Goal: Communication & Community: Ask a question

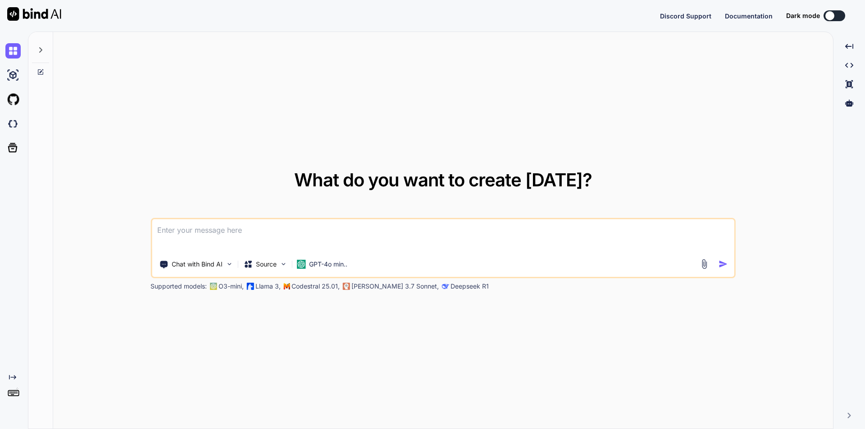
type textarea "x"
click at [280, 233] on textarea at bounding box center [443, 235] width 582 height 33
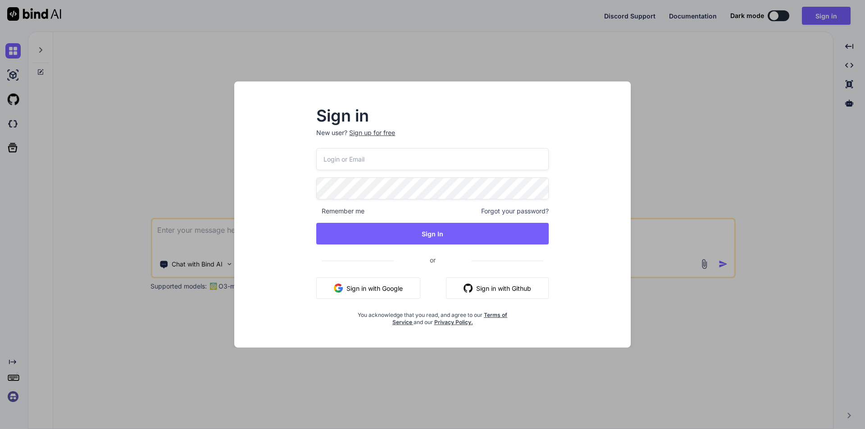
click at [366, 282] on button "Sign in with Google" at bounding box center [368, 288] width 104 height 22
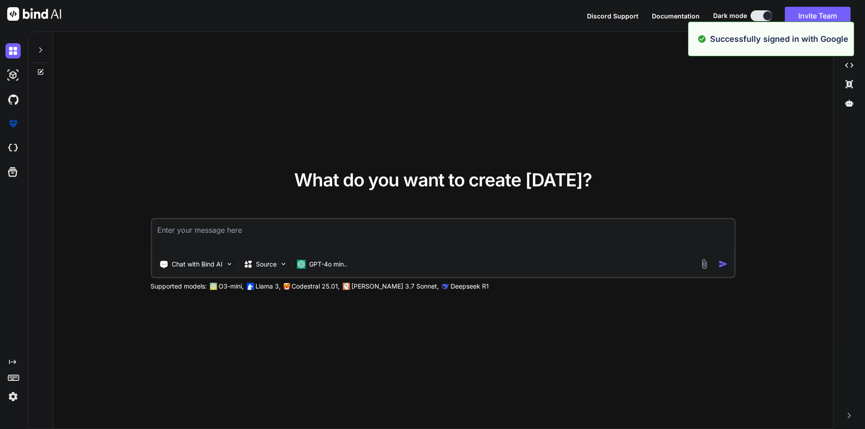
type textarea "x"
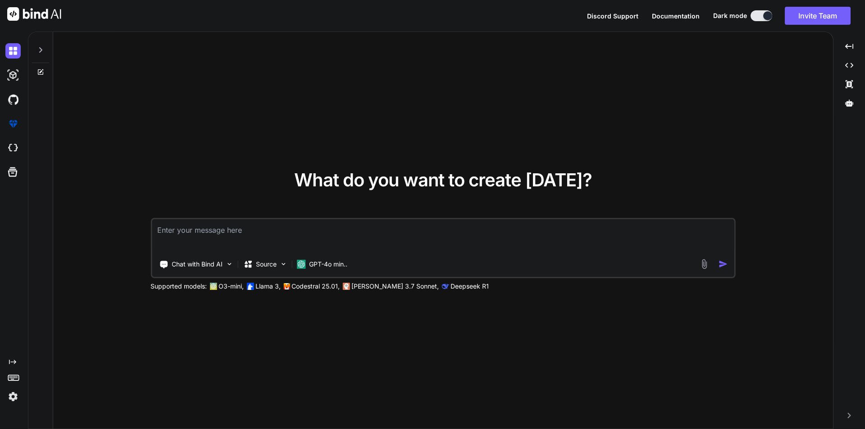
click at [171, 224] on textarea at bounding box center [443, 235] width 582 height 33
type textarea "w"
type textarea "x"
type textarea "wr"
type textarea "x"
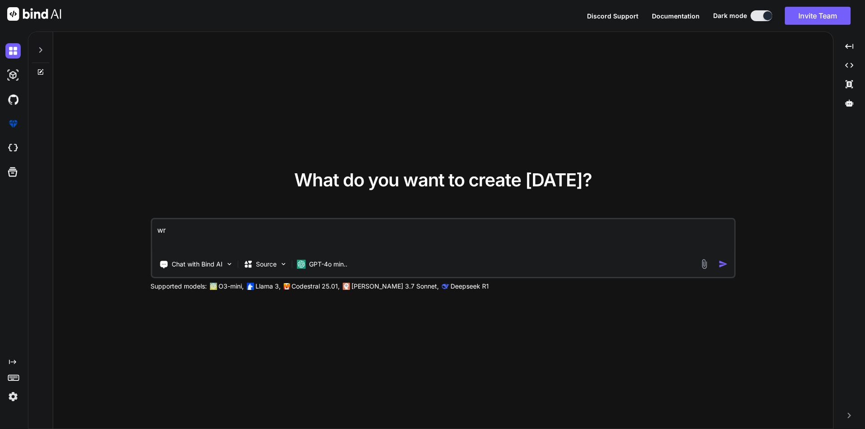
type textarea "wri"
type textarea "x"
type textarea "writ"
type textarea "x"
type textarea "write"
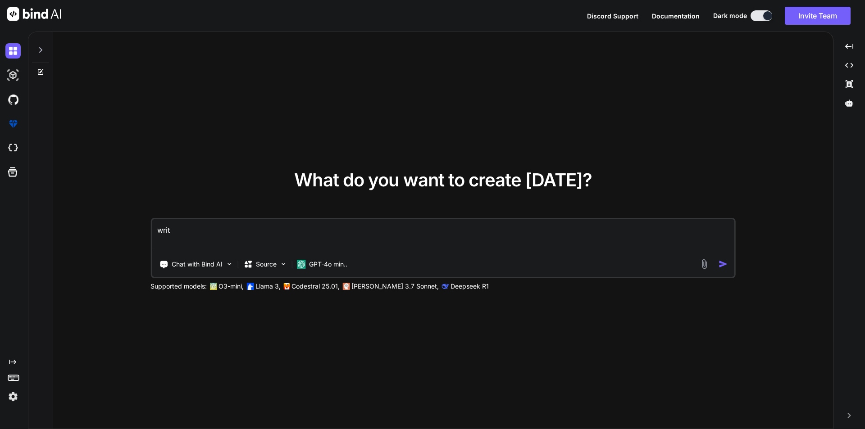
type textarea "x"
type textarea "write"
type textarea "x"
type textarea "write a"
type textarea "x"
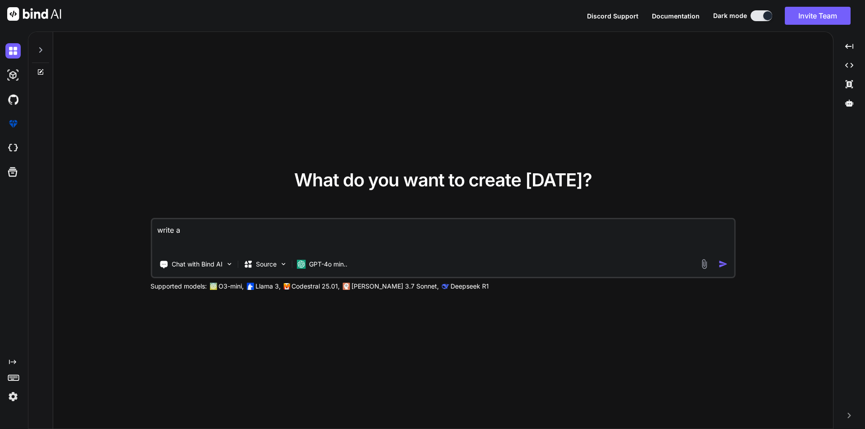
type textarea "write an"
type textarea "x"
type textarea "write an"
type textarea "x"
type textarea "write an s"
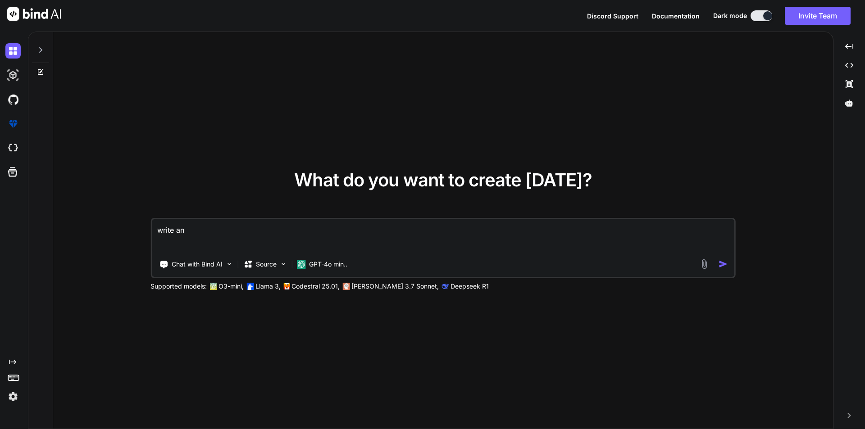
type textarea "x"
type textarea "write an st"
type textarea "x"
type textarea "write an str"
type textarea "x"
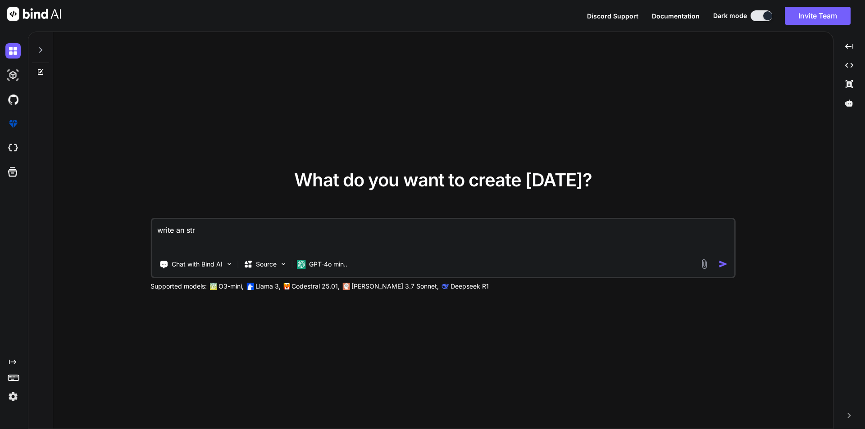
type textarea "write an stri"
type textarea "x"
type textarea "write an stric"
type textarea "x"
type textarea "write an strict"
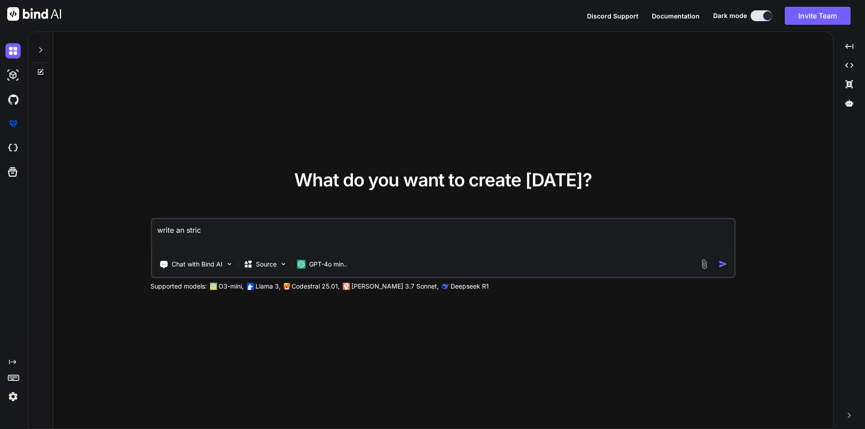
type textarea "x"
type textarea "write an strict"
type textarea "x"
type textarea "write an strict e"
type textarea "x"
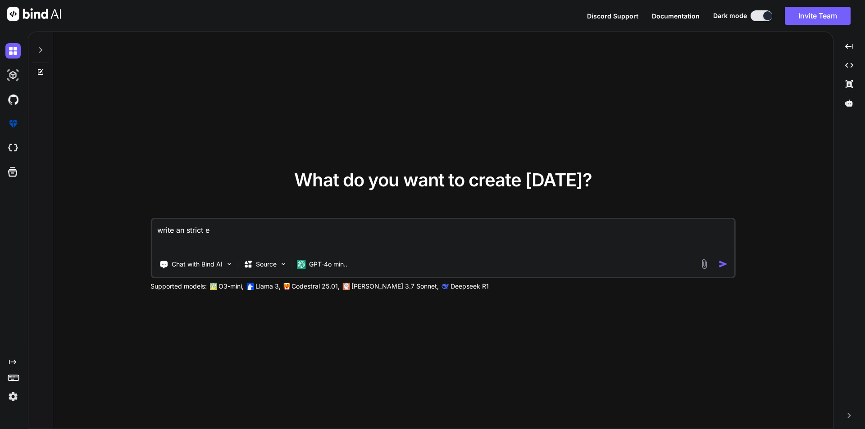
type textarea "write an strict em"
type textarea "x"
type textarea "write an strict ema"
type textarea "x"
type textarea "write an strict emai"
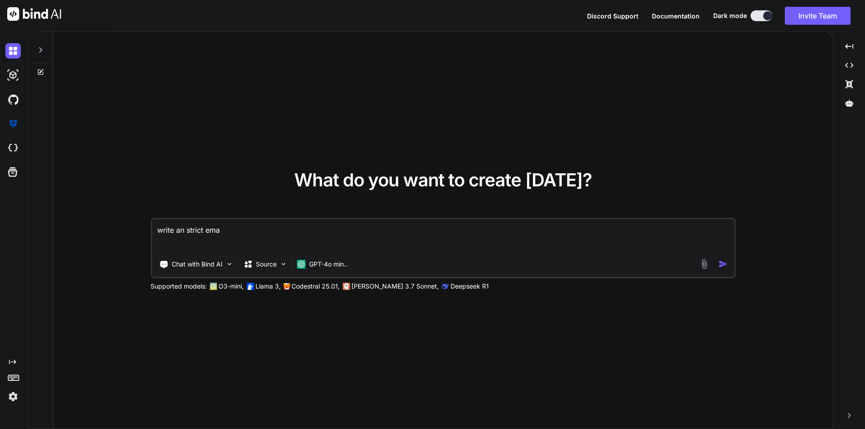
type textarea "x"
type textarea "write an strict email"
type textarea "x"
type textarea "write an strict email"
type textarea "x"
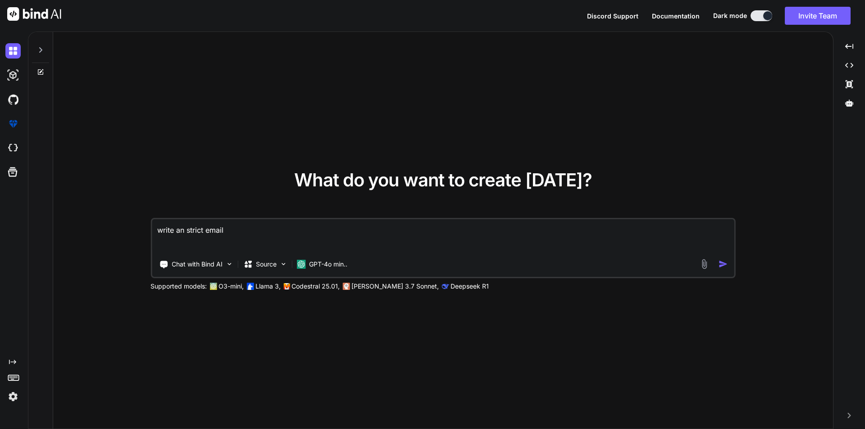
type textarea "write an strict email t"
type textarea "x"
type textarea "write an strict email to"
type textarea "x"
type textarea "write an strict email to"
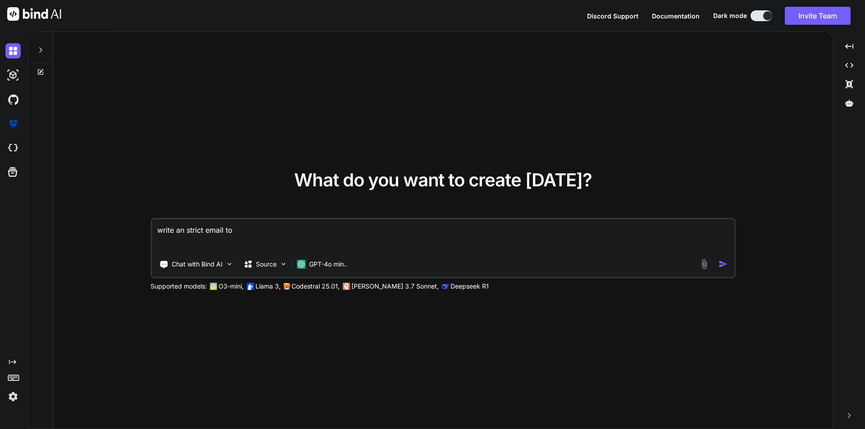
type textarea "x"
type textarea "write an strict email to t"
type textarea "x"
type textarea "write an strict email to te"
type textarea "x"
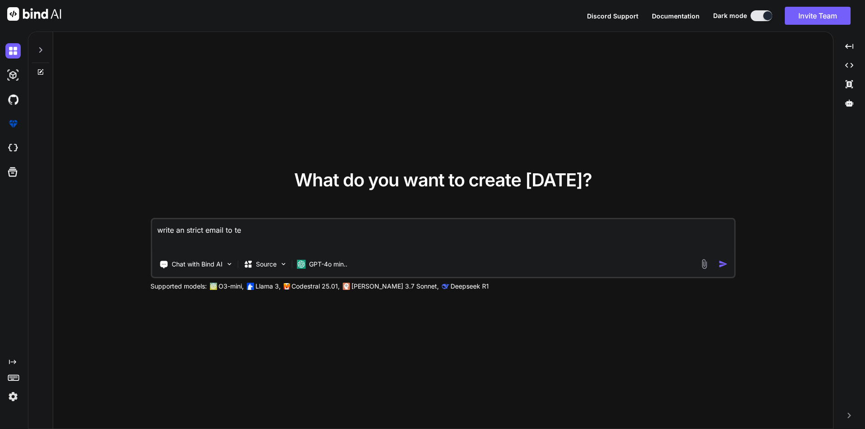
type textarea "write an strict email to tea"
type textarea "x"
type textarea "write an strict email to team"
type textarea "x"
type textarea "write an strict email to team"
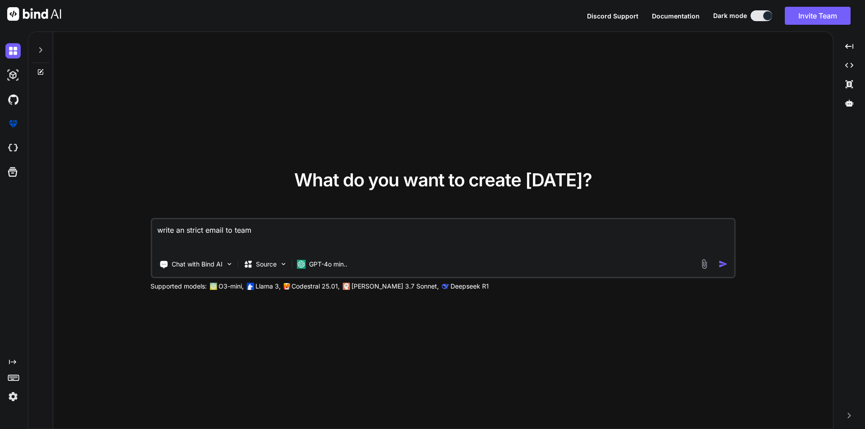
type textarea "x"
type textarea "write an strict email to team o"
type textarea "x"
type textarea "write an strict email to team on"
type textarea "x"
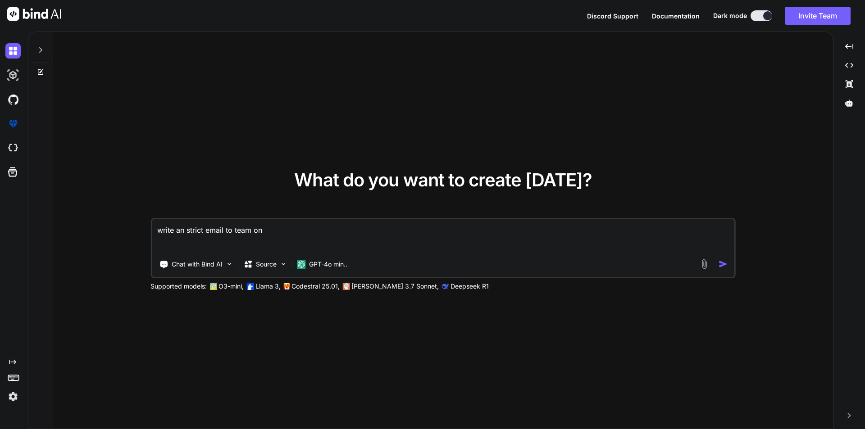
type textarea "write an strict email to team on"
type textarea "x"
type textarea "write an strict email to team on b"
type textarea "x"
type textarea "write an strict email to team on be"
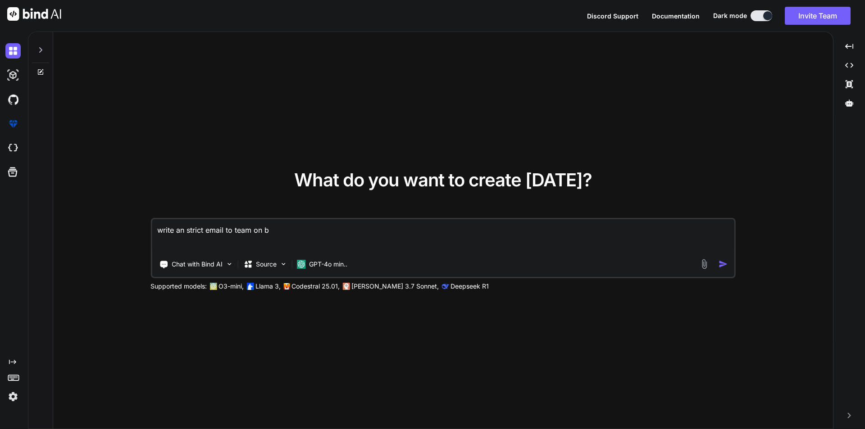
type textarea "x"
type textarea "write an strict email to team on beh"
type textarea "x"
type textarea "write an strict email to team on beha"
type textarea "x"
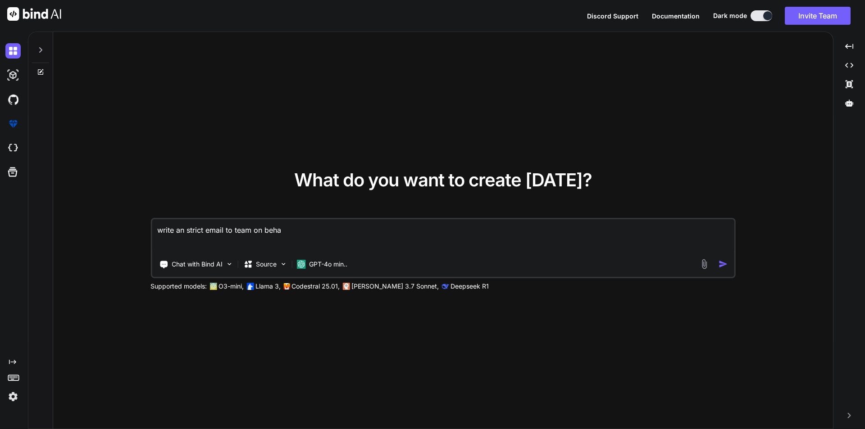
type textarea "write an strict email to team on behaf"
type textarea "x"
type textarea "write an strict email to team on beha"
type textarea "x"
type textarea "write an strict email to team on [PERSON_NAME]"
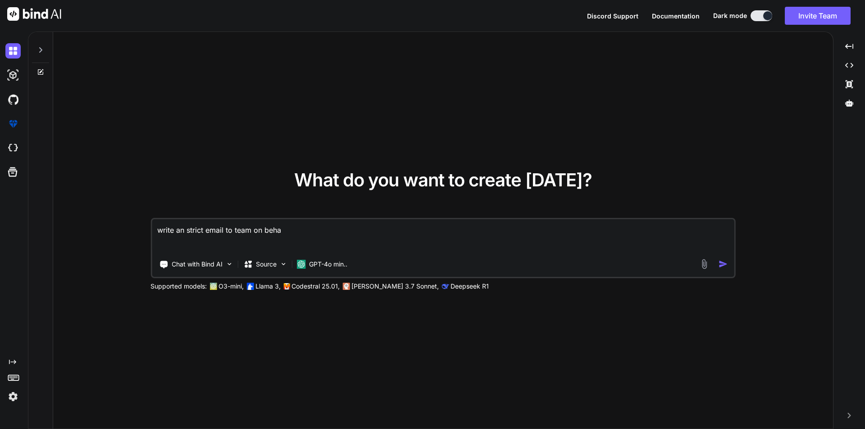
type textarea "x"
type textarea "write an strict email to team on behalf"
type textarea "x"
type textarea "write an strict email to team on behalf"
type textarea "x"
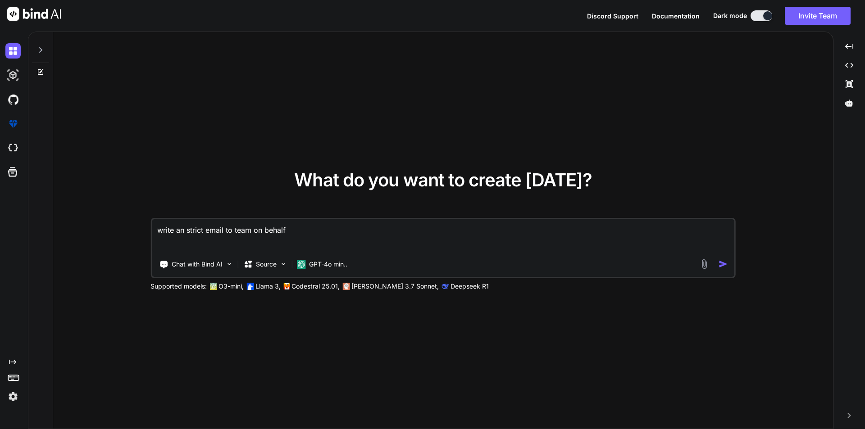
type textarea "write an strict email to team on behalf o"
type textarea "x"
type textarea "write an strict email to team on behalf of"
type textarea "x"
type textarea "write an strict email to team on behalf of"
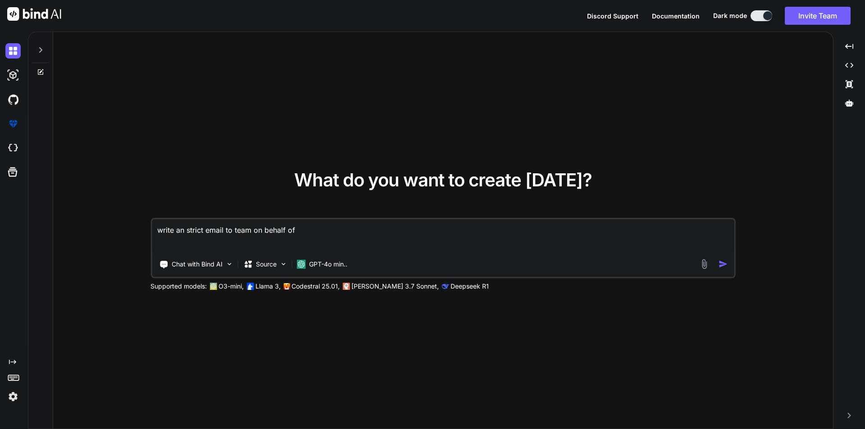
type textarea "x"
type textarea "write an strict email to team on behalf of m"
type textarea "x"
type textarea "write an strict email to team on behalf of me"
type textarea "x"
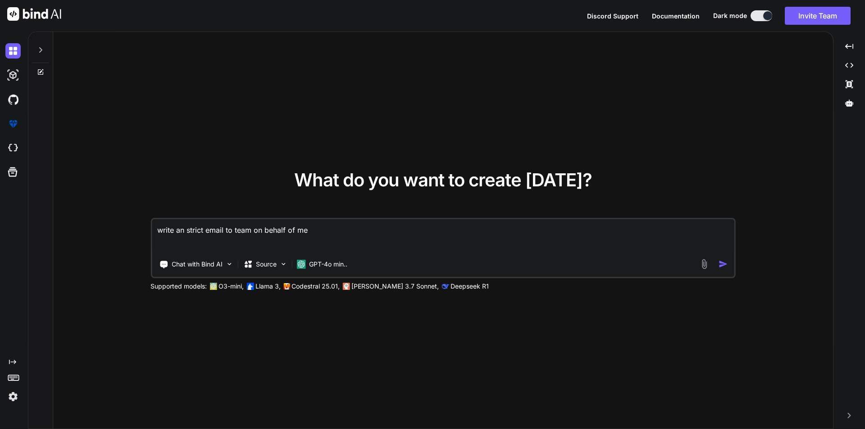
type textarea "write an strict email to team on behalf of me("
type textarea "x"
type textarea "write an strict email to team on behalf of me(T"
type textarea "x"
type textarea "write an strict email to team on behalf of me(Te"
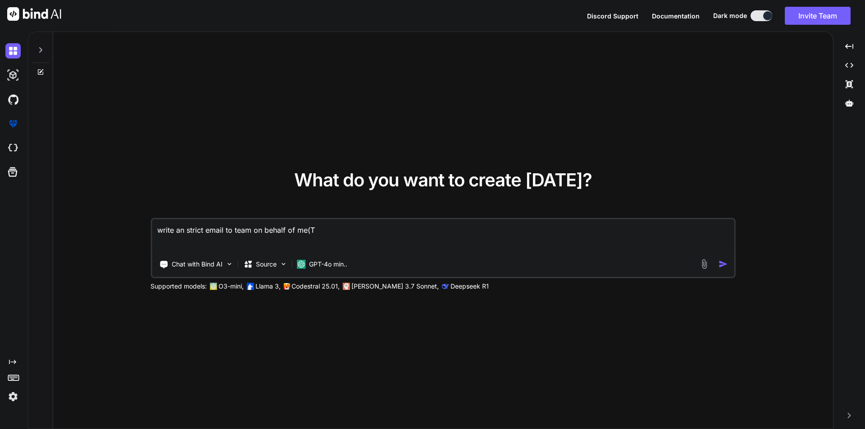
type textarea "x"
type textarea "write an strict email to team on behalf of me(Tea"
type textarea "x"
type textarea "write an strict email to team on behalf of me(Team"
type textarea "x"
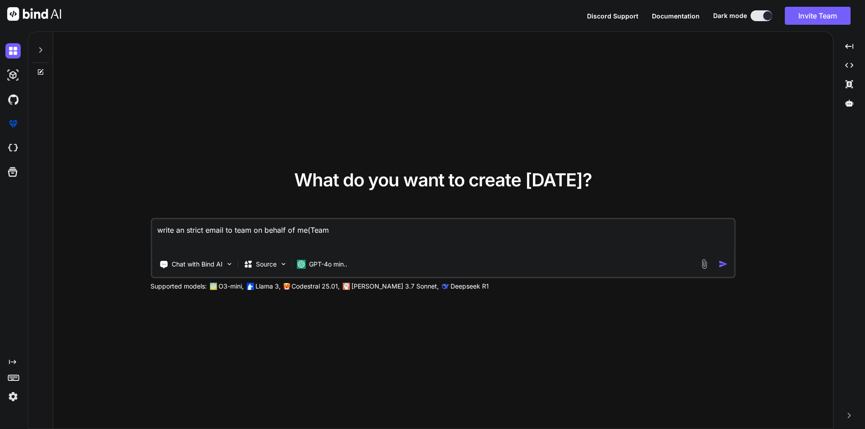
type textarea "write an strict email to team on behalf of me(Team"
type textarea "x"
type textarea "write an strict email to team on behalf of me(Team K"
type textarea "x"
type textarea "write an strict email to team on behalf of me(Team"
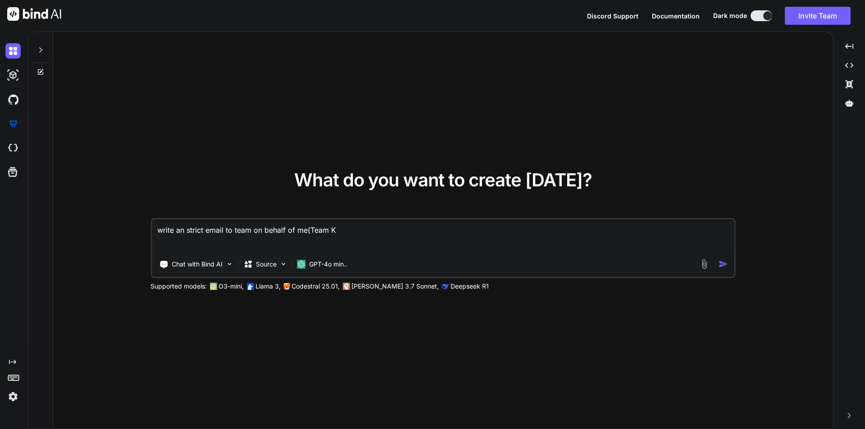
type textarea "x"
type textarea "write an strict email to team on behalf of me(Team L"
type textarea "x"
type textarea "write an strict email to team on behalf of me(Team Le"
type textarea "x"
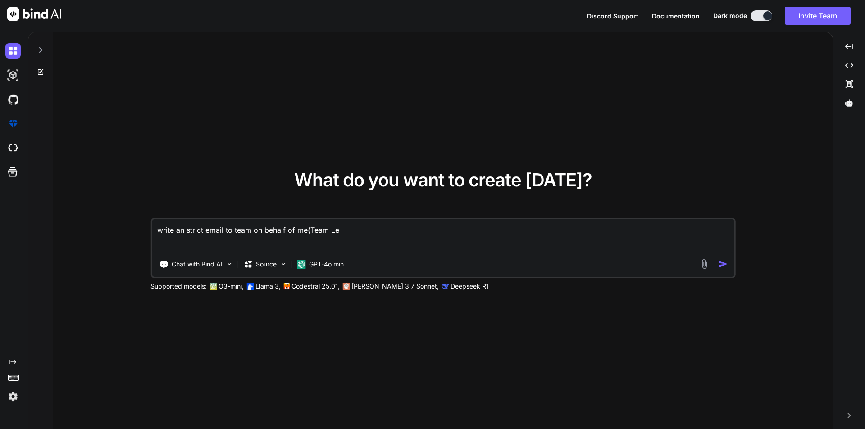
type textarea "write an strict email to team on behalf of me(Team Lea"
type textarea "x"
type textarea "write an strict email to team on behalf of me(Team Lead"
type textarea "x"
type textarea "write an strict email to team on behalf of me(Team Leade"
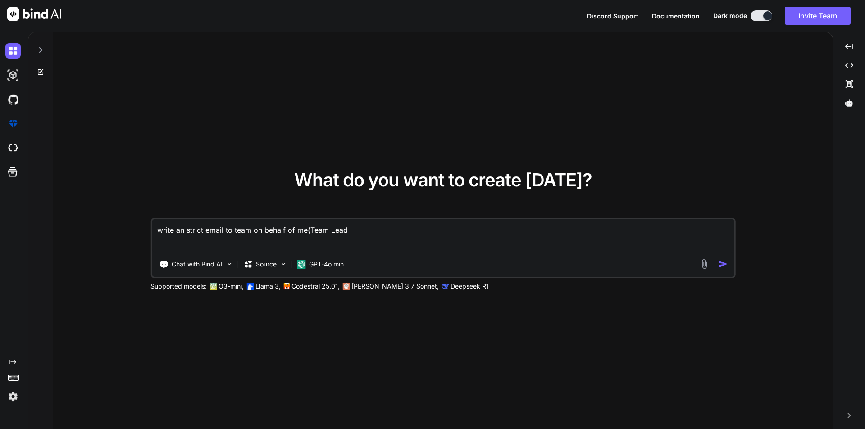
type textarea "x"
type textarea "write an strict email to team on behalf of me(Team Leader"
type textarea "x"
type textarea "write an strict email to team on behalf of me(Team Leader)"
type textarea "x"
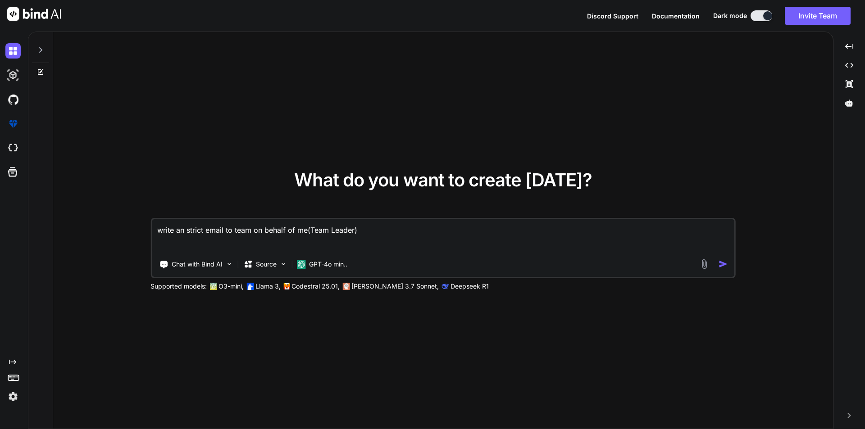
type textarea "write an strict email to team on behalf of me(Team Leader)."
type textarea "x"
type textarea "write an strict email to team on behalf of me(Team Leader)."
type textarea "x"
type textarea "write an strict email to team on behalf of me(Team Leader). S"
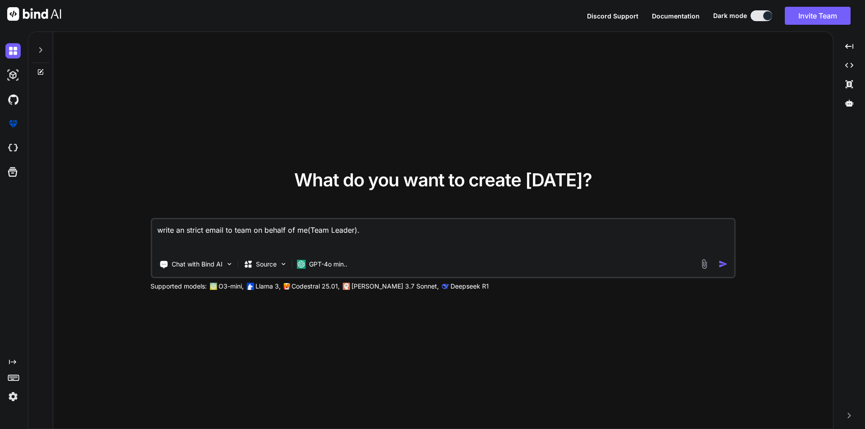
type textarea "x"
type textarea "write an strict email to team on behalf of me(Team Leader). St"
type textarea "x"
type textarea "write an strict email to team on behalf of me(Team Leader). Str"
type textarea "x"
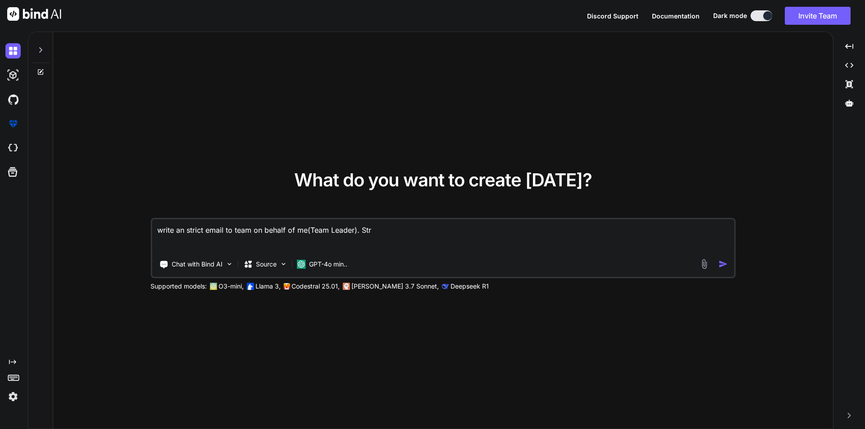
type textarea "write an strict email to team on behalf of me(Team Leader). [GEOGRAPHIC_DATA]"
type textarea "x"
type textarea "write an strict email to team on behalf of me(Team Leader). Stric"
type textarea "x"
type textarea "write an strict email to team on behalf of me(Team Leader). Strict"
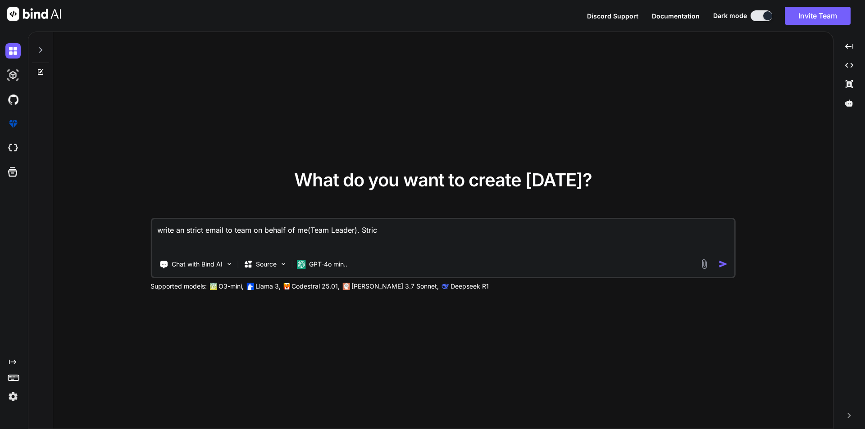
type textarea "x"
type textarea "write an strict email to team on behalf of me(Team Leader). Strictl"
type textarea "x"
type textarea "write an strict email to team on behalf of me(Team Leader). Strictly"
type textarea "x"
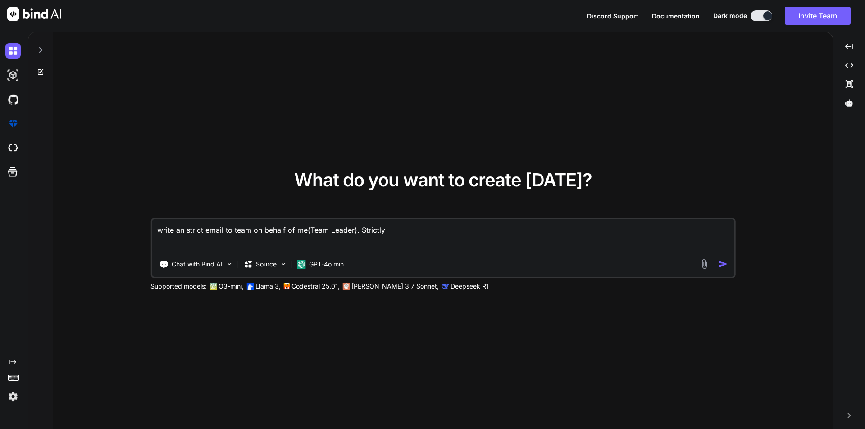
type textarea "write an strict email to team on behalf of me(Team Leader). Strictly"
type textarea "x"
type textarea "write an strict email to team on behalf of me(Team Leader). Strictly f"
type textarea "x"
type textarea "write an strict email to team on behalf of me(Team Leader). Strictly fo"
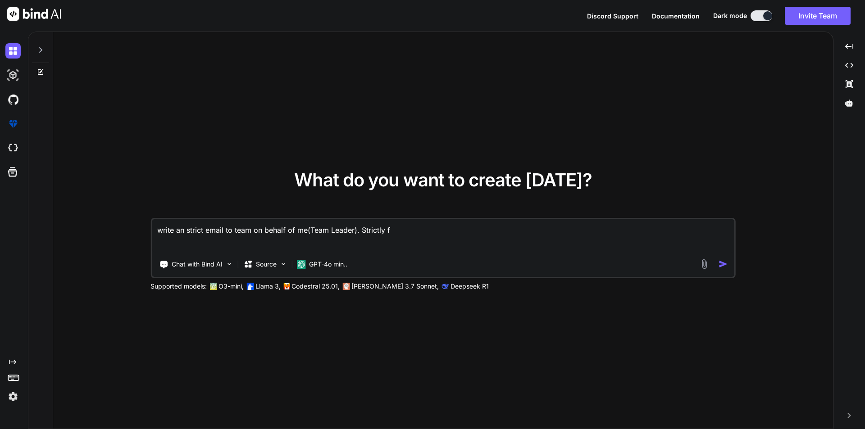
type textarea "x"
type textarea "write an strict email to team on behalf of me(Team Leader). Strictly fol"
type textarea "x"
type textarea "write an strict email to team on behalf of me(Team Leader). Strictly foll"
type textarea "x"
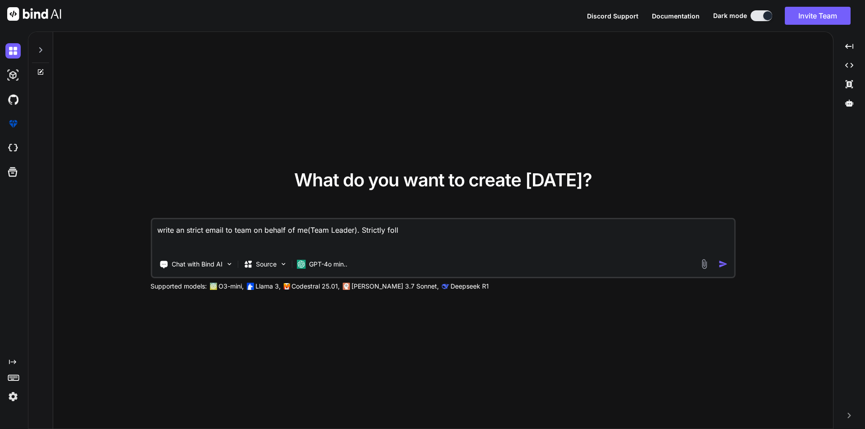
type textarea "write an strict email to team on behalf of me(Team Leader). Strictly follo"
type textarea "x"
type textarea "write an strict email to team on behalf of me(Team Leader). Strictly follow"
type textarea "x"
type textarea "write an strict email to team on behalf of me(Team Leader). Strictly follow"
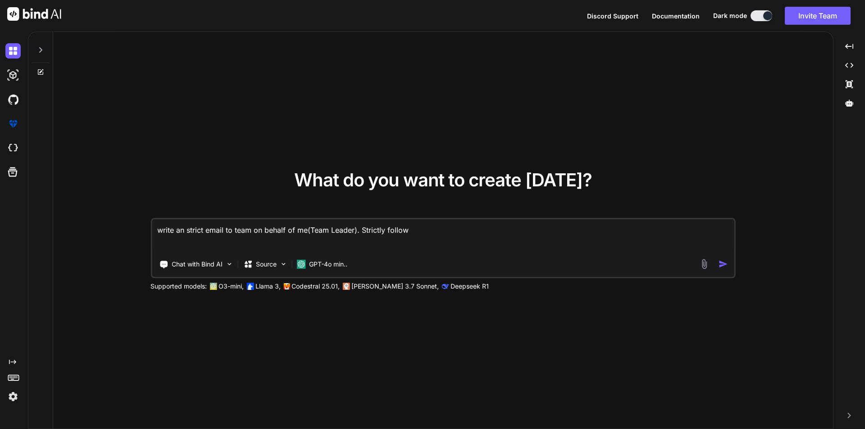
type textarea "x"
type textarea "write an strict email to team on behalf of me(Team Leader). Strictly follow t"
type textarea "x"
type textarea "write an strict email to team on behalf of me(Team Leader). Strictly follow th"
type textarea "x"
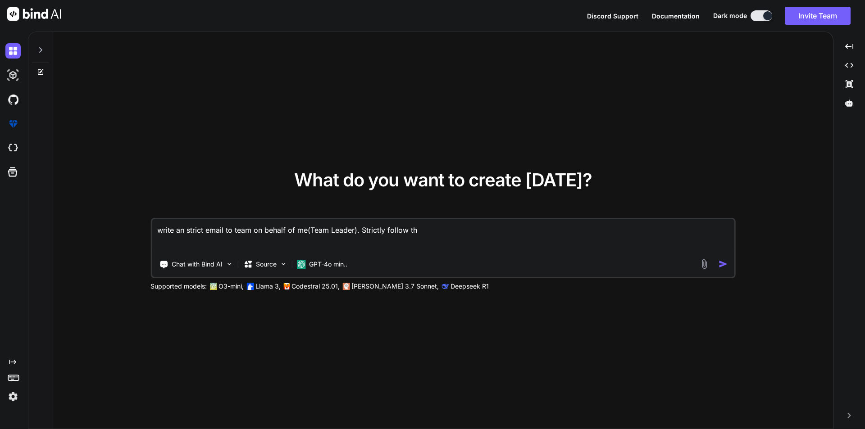
type textarea "write an strict email to team on behalf of me(Team Leader). Strictly follow the"
type textarea "x"
type textarea "write an strict email to team on behalf of me(Team Leader). Strictly follow the"
type textarea "x"
type textarea "write an strict email to team on behalf of me(Team Leader). Strictly follow the…"
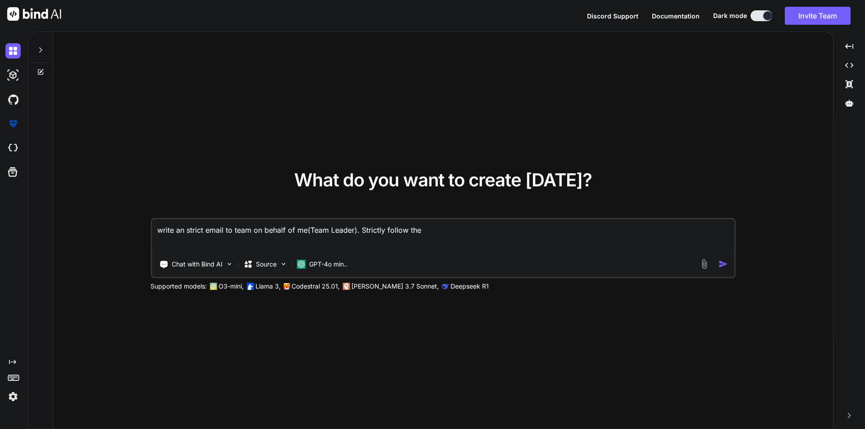
type textarea "x"
type textarea "write an strict email to team on behalf of me(Team Leader). Strictly follow the…"
type textarea "x"
type textarea "write an strict email to team on behalf of me(Team Leader). Strictly follow the…"
type textarea "x"
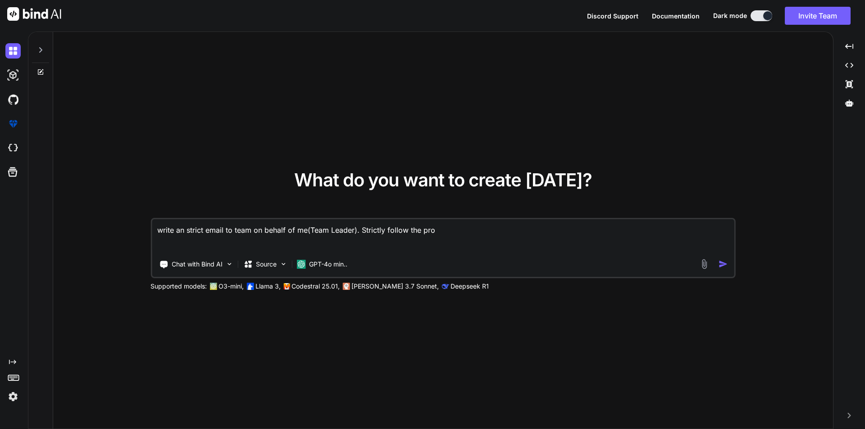
type textarea "write an strict email to team on behalf of me(Team Leader). Strictly follow the…"
type textarea "x"
type textarea "write an strict email to team on behalf of me(Team Leader). Strictly follow the…"
type textarea "x"
type textarea "write an strict email to team on behalf of me(Team Leader). Strictly follow the…"
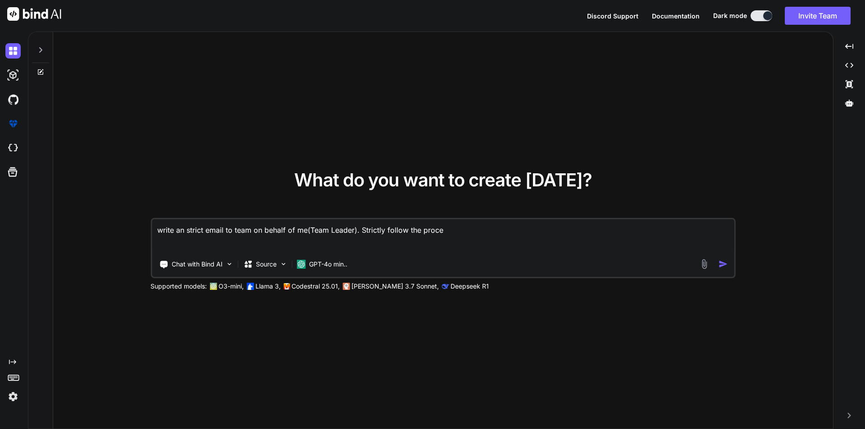
type textarea "x"
type textarea "write an strict email to team on behalf of me(Team Leader). Strictly follow the…"
type textarea "x"
type textarea "write an strict email to team on behalf of me(Team Leader). Strictly follow the…"
type textarea "x"
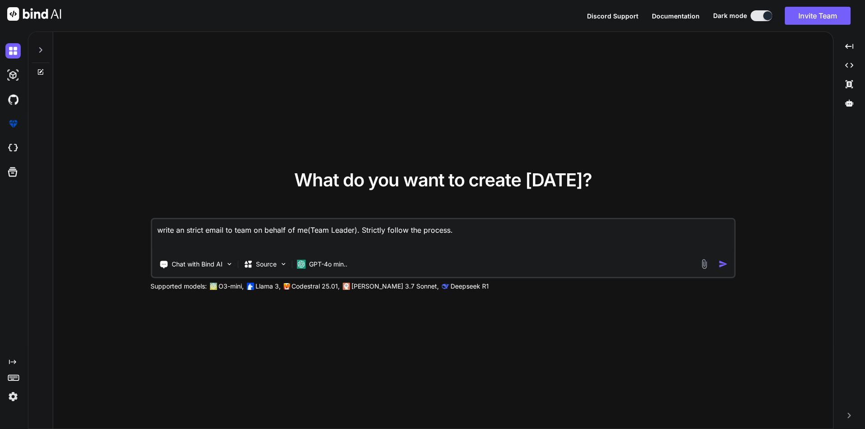
type textarea "write an strict email to team on behalf of me(Team Leader). Strictly follow the…"
type textarea "x"
type textarea "write an strict email to team on behalf of me(Team Leader). Strictly follow the…"
type textarea "x"
type textarea "write an strict email to team on behalf of me(Team Leader). Strictly follow the…"
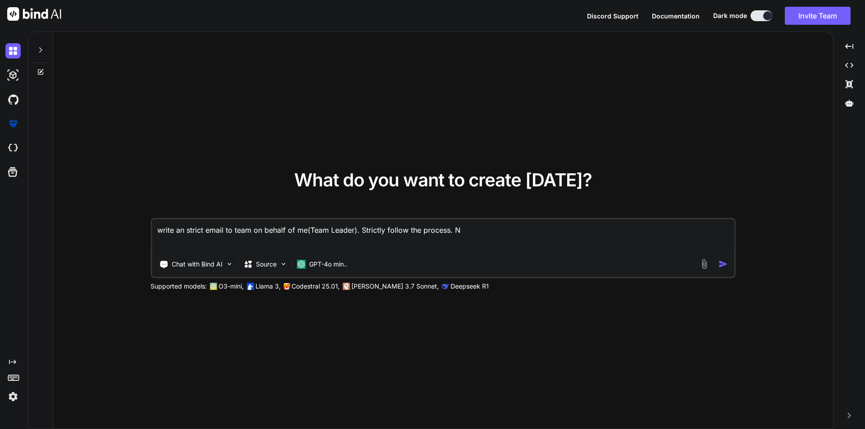
type textarea "x"
type textarea "write an strict email to team on behalf of me(Team Leader). Strictly follow the…"
type textarea "x"
type textarea "write an strict email to team on behalf of me(Team Leader). Strictly follow the…"
type textarea "x"
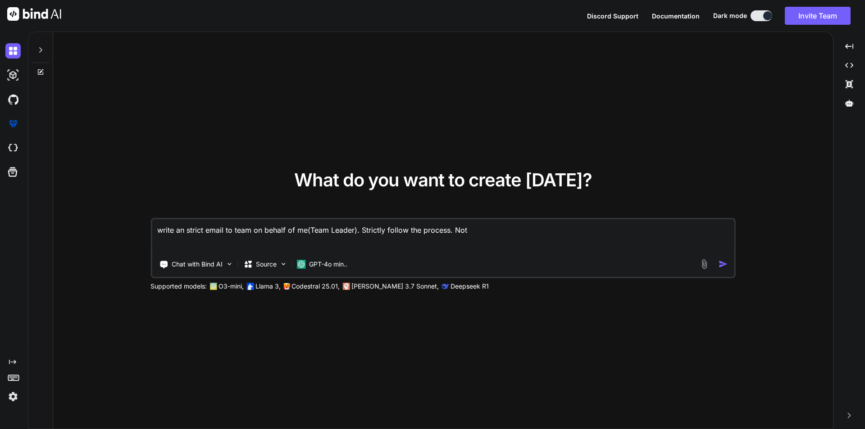
type textarea "write an strict email to team on behalf of me(Team Leader). Strictly follow the…"
type textarea "x"
type textarea "write an strict email to team on behalf of me(Team Leader). Strictly follow the…"
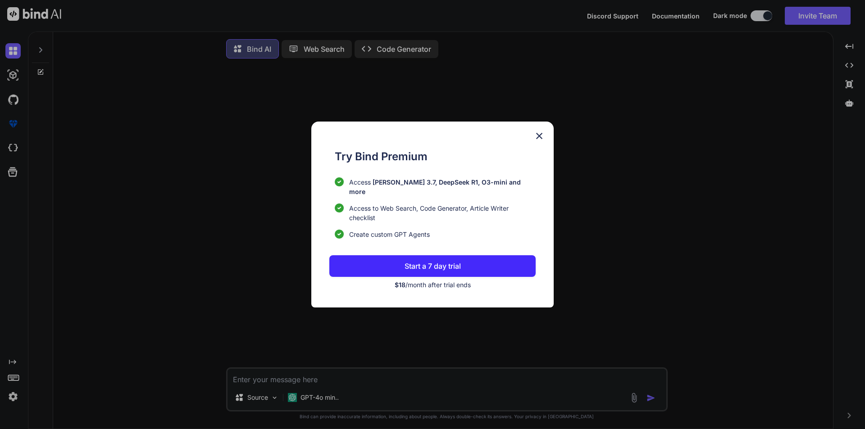
click at [544, 141] on img at bounding box center [539, 136] width 11 height 11
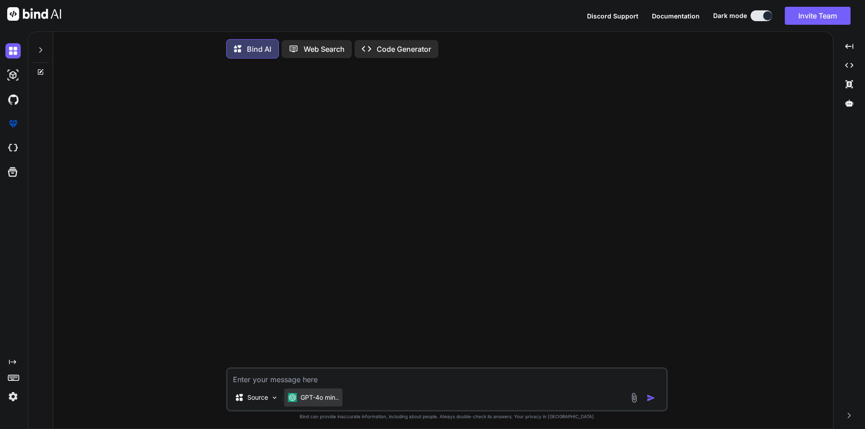
click at [314, 401] on p "GPT-4o min.." at bounding box center [319, 397] width 38 height 9
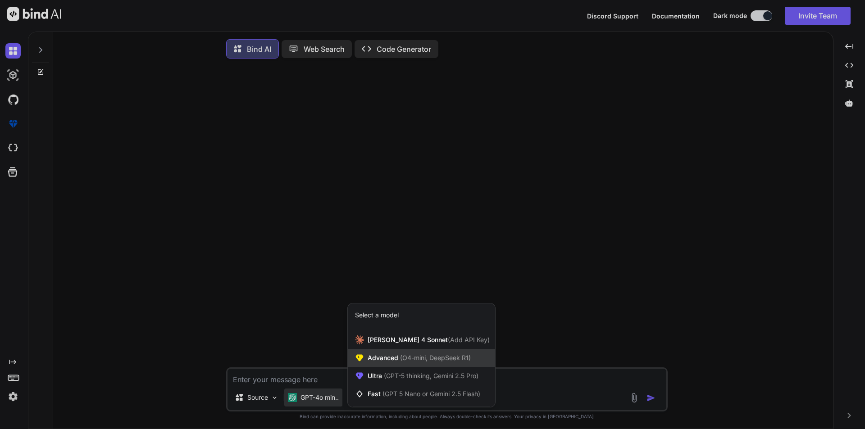
click at [410, 363] on span "Advanced (O4-mini, DeepSeek R1)" at bounding box center [419, 358] width 103 height 9
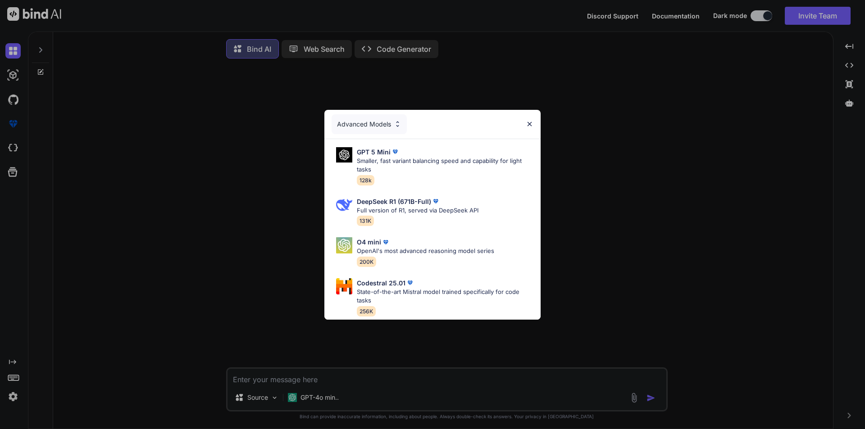
click at [528, 120] on img at bounding box center [530, 124] width 8 height 8
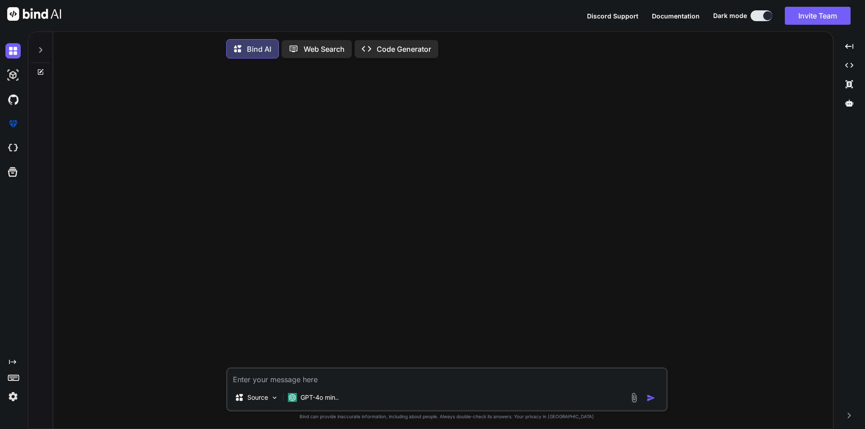
click at [514, 142] on div at bounding box center [448, 217] width 440 height 302
